Goal: Find specific page/section: Find specific page/section

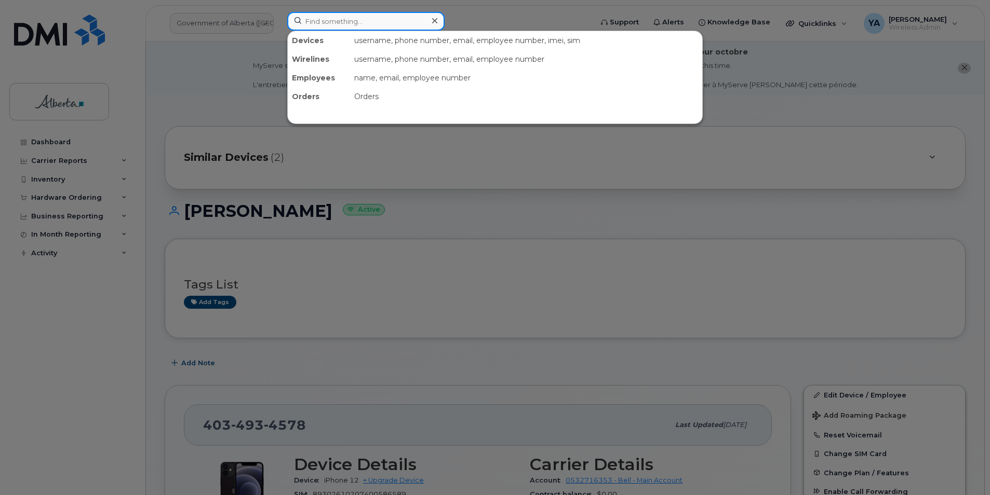
click at [352, 20] on input at bounding box center [365, 21] width 157 height 19
paste input "5875457388"
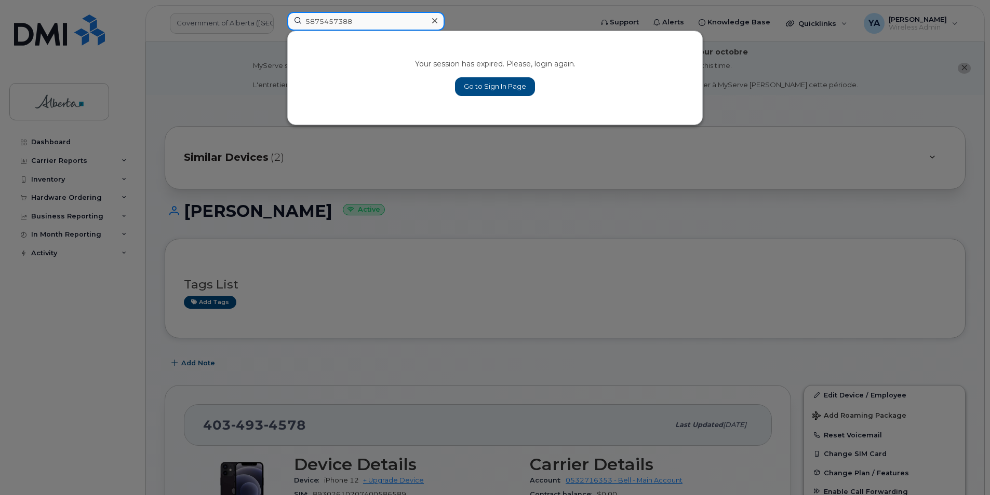
type input "5875457388"
click at [493, 80] on link "Go to Sign In Page" at bounding box center [495, 86] width 80 height 19
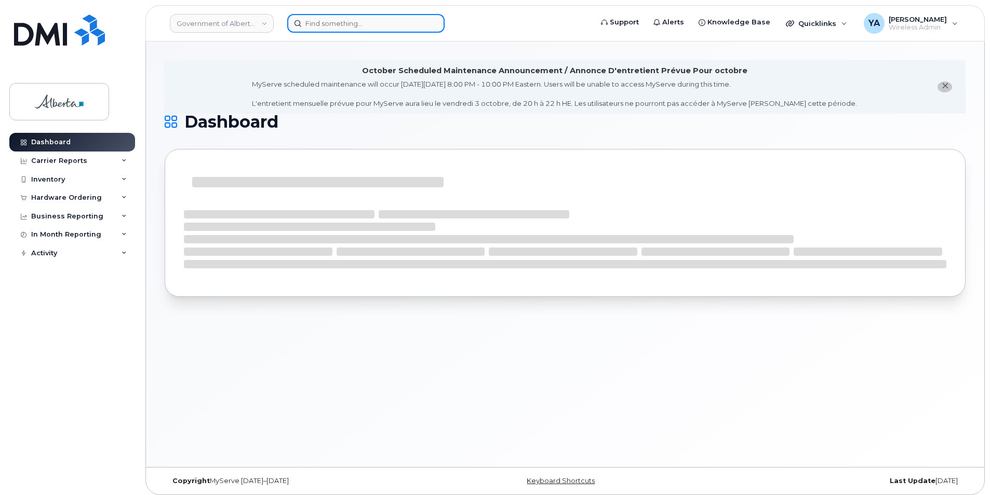
click at [341, 23] on input at bounding box center [365, 23] width 157 height 19
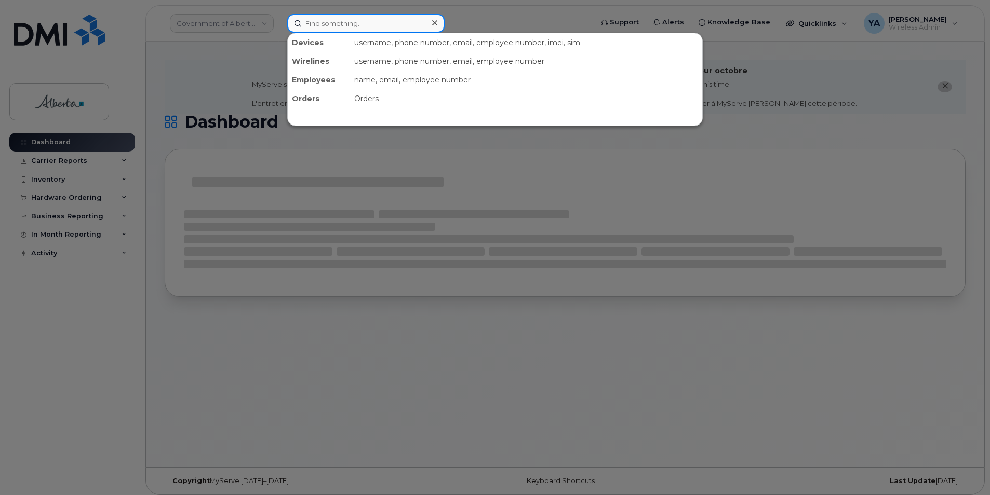
paste input "5875457388"
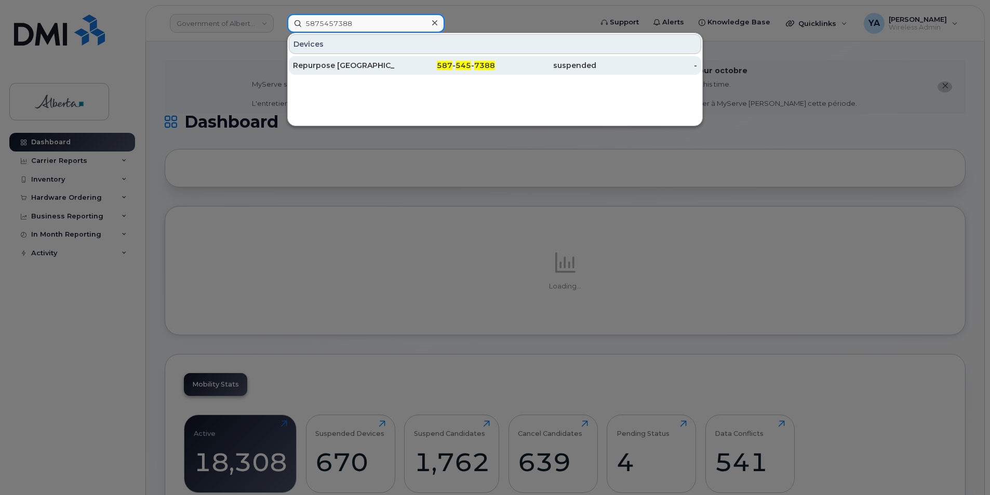
type input "5875457388"
click at [372, 64] on div "Repurpose [GEOGRAPHIC_DATA]" at bounding box center [343, 65] width 101 height 10
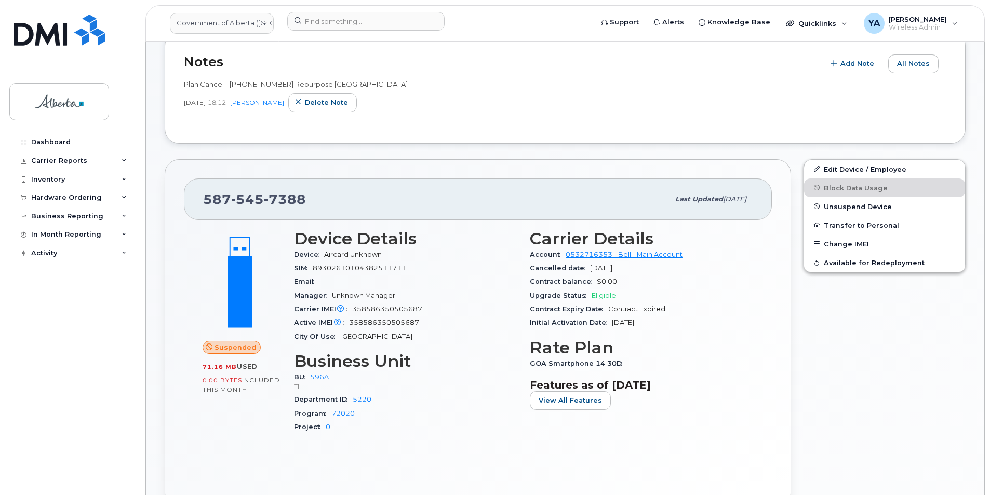
scroll to position [236, 0]
